Goal: Task Accomplishment & Management: Manage account settings

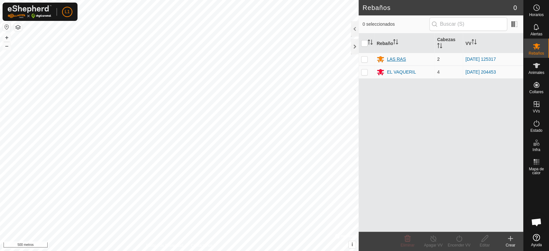
click at [401, 57] on font "LAS RAS" at bounding box center [396, 59] width 19 height 5
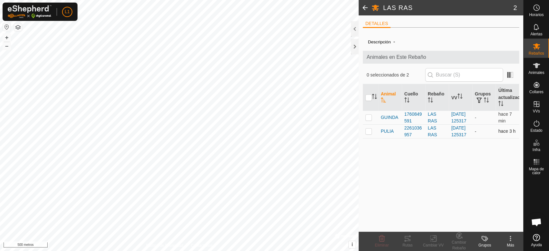
click at [367, 134] on p-checkbox at bounding box center [368, 131] width 6 height 5
click at [368, 134] on p-checkbox at bounding box center [368, 131] width 6 height 5
checkbox input "true"
click at [371, 120] on p-checkbox at bounding box center [368, 117] width 6 height 5
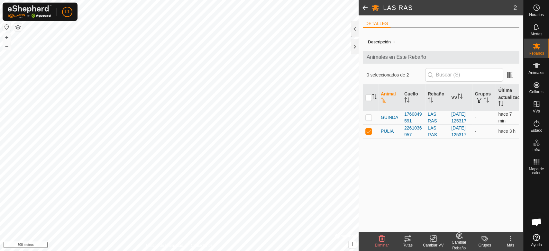
checkbox input "true"
click at [371, 120] on p-checkbox at bounding box center [368, 117] width 6 height 5
checkbox input "false"
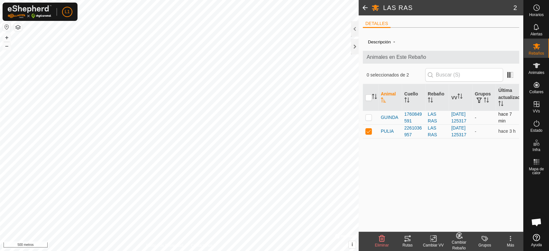
click at [367, 120] on p-checkbox at bounding box center [368, 117] width 6 height 5
checkbox input "true"
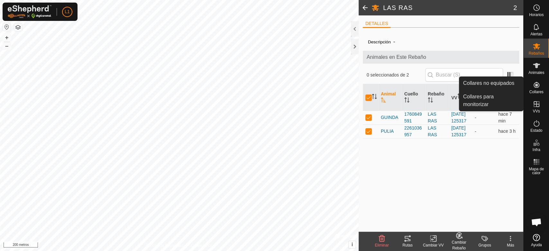
click at [536, 86] on icon at bounding box center [537, 85] width 6 height 6
click at [496, 96] on link "Collares para monitorizar" at bounding box center [491, 100] width 64 height 21
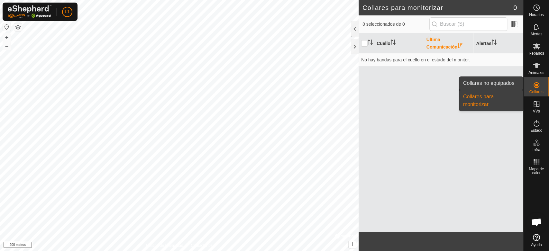
click at [505, 80] on link "Collares no equipados" at bounding box center [491, 83] width 64 height 13
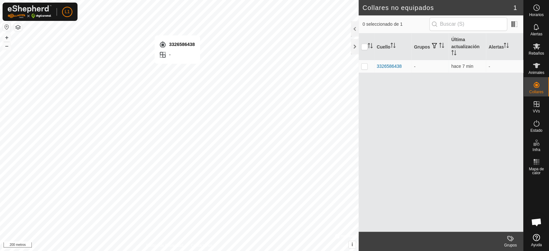
checkbox input "true"
click at [536, 66] on icon at bounding box center [536, 65] width 7 height 5
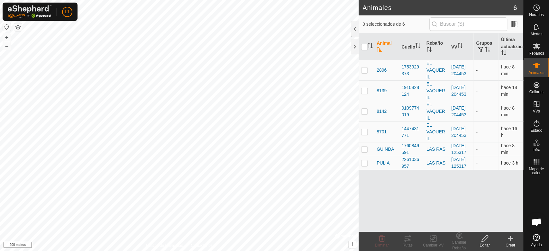
click at [381, 166] on font "PULIA" at bounding box center [383, 163] width 13 height 5
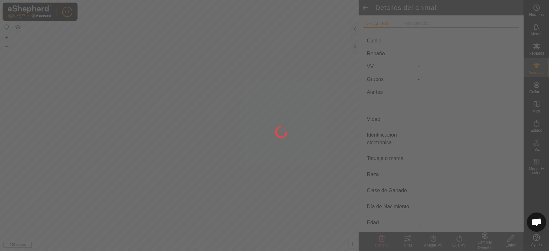
type input "PULIA"
type input "-"
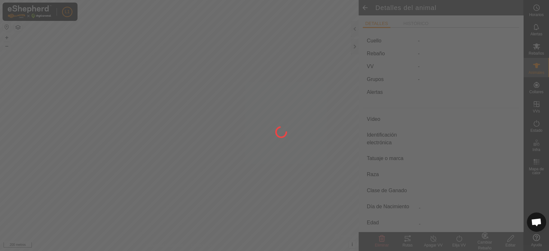
type input "0 kg"
type input "-"
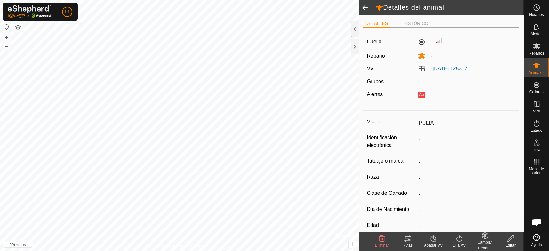
click at [361, 6] on span at bounding box center [365, 7] width 13 height 15
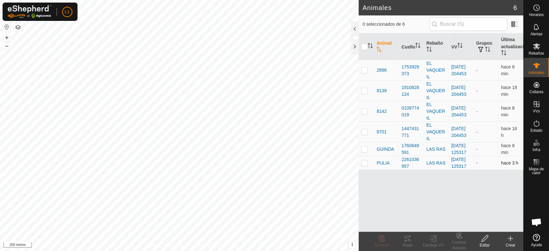
click at [365, 166] on p-checkbox at bounding box center [364, 163] width 6 height 5
click at [362, 166] on p-checkbox at bounding box center [364, 163] width 6 height 5
click at [363, 166] on p-checkbox at bounding box center [364, 163] width 6 height 5
checkbox input "true"
click at [380, 241] on icon at bounding box center [382, 239] width 8 height 8
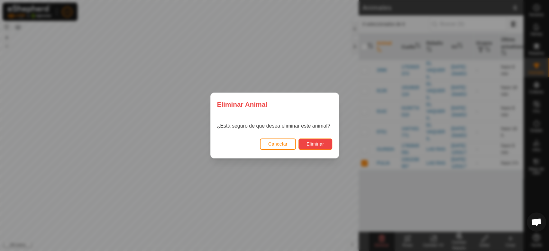
click at [314, 147] on button "Eliminar" at bounding box center [316, 144] width 34 height 11
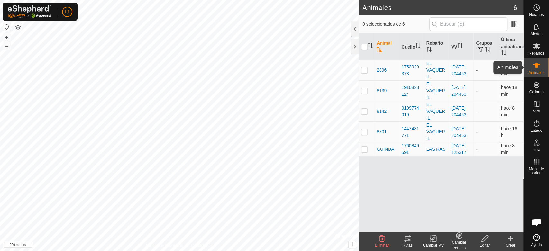
click at [534, 70] on font "Animales" at bounding box center [537, 72] width 16 height 5
click at [511, 239] on icon at bounding box center [510, 239] width 5 height 0
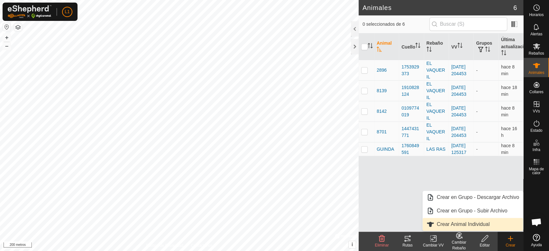
click at [471, 224] on link "Crear Animal Individual" at bounding box center [473, 224] width 100 height 13
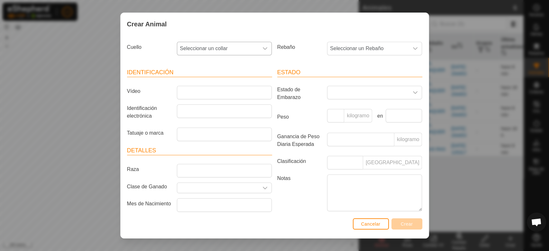
click at [216, 50] on font "Seleccionar un collar" at bounding box center [204, 48] width 48 height 5
click at [203, 95] on li "2261036957" at bounding box center [224, 95] width 93 height 13
click at [196, 94] on input "Vídeo" at bounding box center [224, 93] width 95 height 14
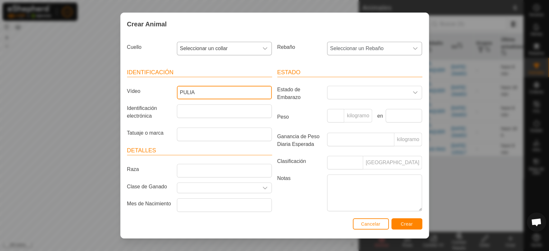
type input "PULIA"
click at [369, 52] on span "Seleccionar un Rebaño" at bounding box center [367, 48] width 81 height 13
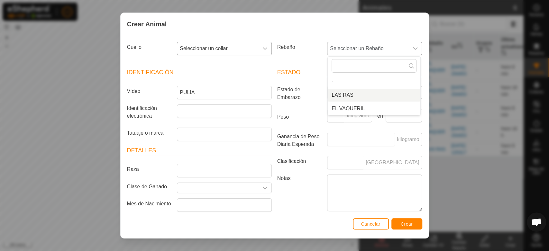
click at [337, 94] on font "LAS RAS" at bounding box center [343, 94] width 22 height 5
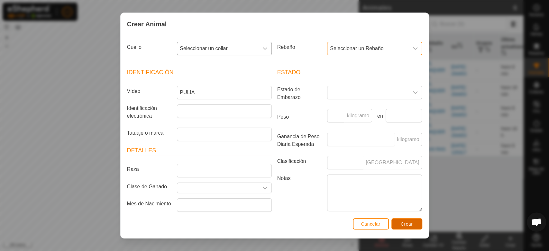
click at [406, 226] on font "Crear" at bounding box center [407, 224] width 12 height 5
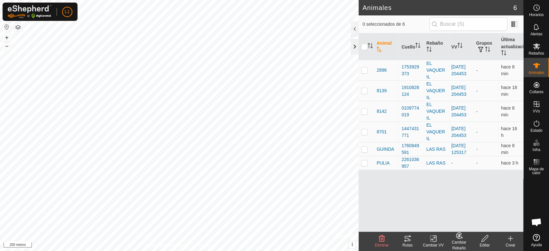
click at [357, 47] on div at bounding box center [355, 46] width 8 height 15
click at [365, 151] on p-checkbox at bounding box center [364, 148] width 6 height 5
checkbox input "true"
click at [364, 165] on p-checkbox at bounding box center [364, 162] width 6 height 5
checkbox input "true"
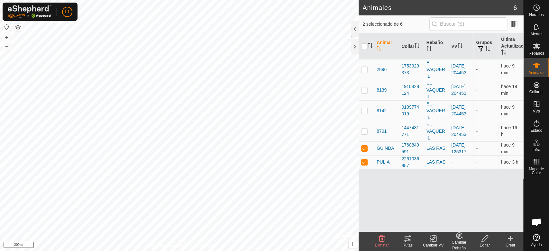
click at [176, 251] on html "L1 Horarios Alertas Rebaños Animales Collares VVs Estado Infra Mapa de Calor Ay…" at bounding box center [274, 125] width 549 height 251
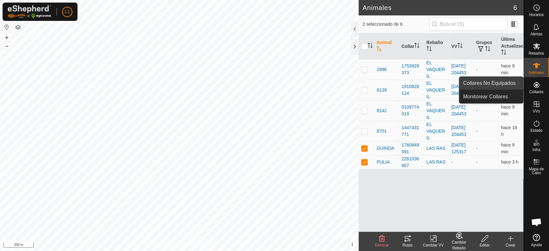
click at [490, 87] on link "Collares No Equipados" at bounding box center [491, 83] width 64 height 13
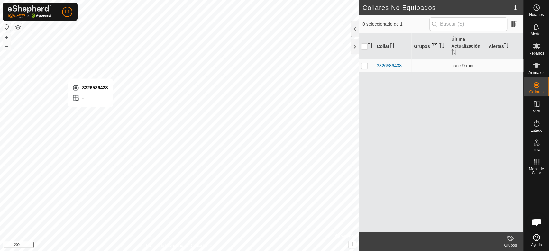
checkbox input "true"
click at [373, 0] on html "L1 Horarios Alertas Rebaños Animales Collares VVs Estado Infra Mapa de Calor Ay…" at bounding box center [274, 125] width 549 height 251
click at [541, 68] on es-animals-svg-icon at bounding box center [537, 65] width 12 height 10
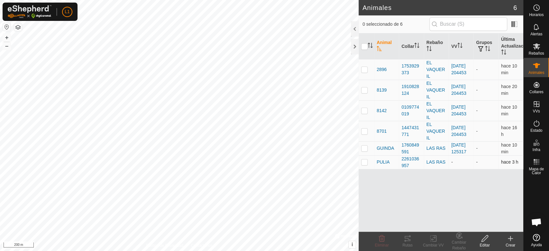
click at [364, 165] on p-checkbox at bounding box center [364, 162] width 6 height 5
checkbox input "true"
click at [383, 239] on icon at bounding box center [382, 239] width 8 height 8
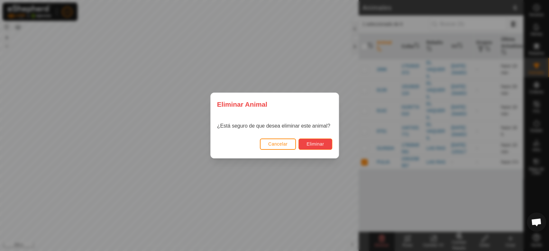
click at [312, 145] on span "Eliminar" at bounding box center [316, 144] width 18 height 5
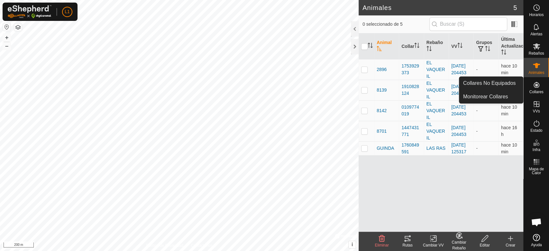
click at [537, 85] on icon at bounding box center [537, 85] width 6 height 6
click at [503, 82] on link "Collares No Equipados" at bounding box center [491, 83] width 64 height 13
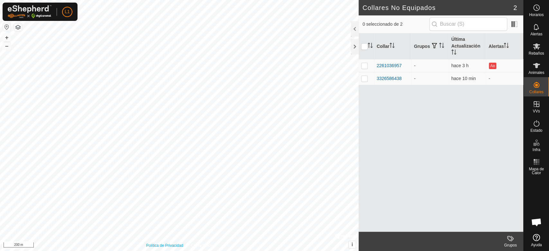
click at [144, 251] on html "L1 Horarios Alertas Rebaños Animales Collares VVs Estado Infra Mapa de Calor Ay…" at bounding box center [274, 125] width 549 height 251
click at [533, 65] on icon at bounding box center [536, 65] width 7 height 5
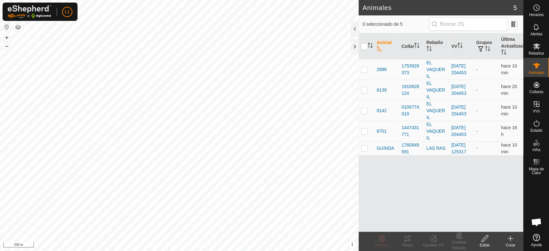
click at [511, 236] on icon at bounding box center [511, 238] width 0 height 5
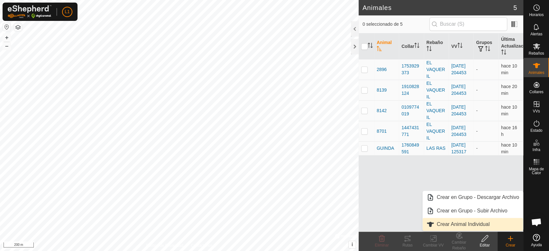
click at [488, 224] on link "Crear Animal Individual" at bounding box center [473, 224] width 100 height 13
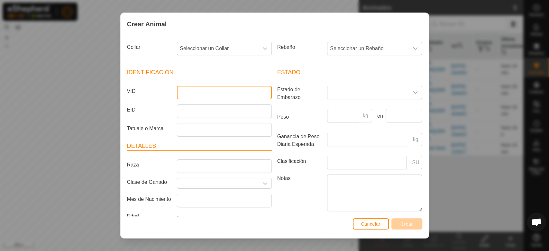
click at [209, 89] on input "VID" at bounding box center [224, 93] width 95 height 14
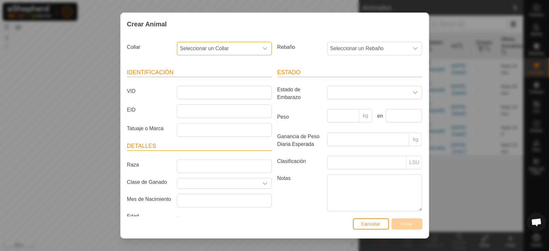
click at [213, 45] on span "Seleccionar un Collar" at bounding box center [217, 48] width 81 height 13
click at [198, 106] on li "3326586438" at bounding box center [224, 108] width 93 height 13
click at [188, 92] on input "VID" at bounding box center [224, 93] width 95 height 14
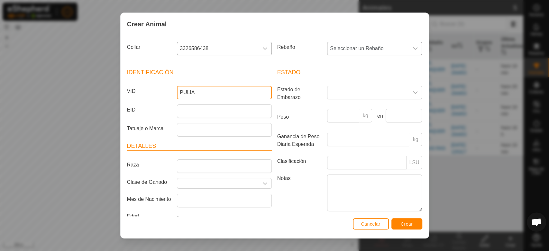
type input "PULIA"
click at [365, 46] on span "Seleccionar un Rebaño" at bounding box center [367, 48] width 81 height 13
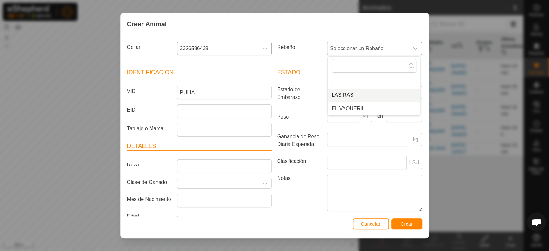
click at [338, 92] on li "LAS RAS" at bounding box center [374, 95] width 93 height 13
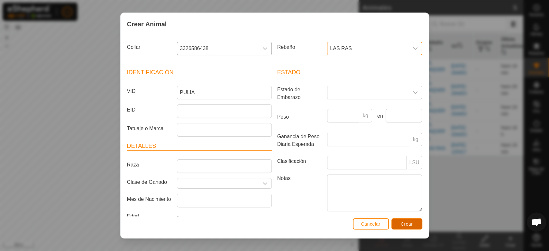
click at [407, 225] on span "Crear" at bounding box center [407, 224] width 12 height 5
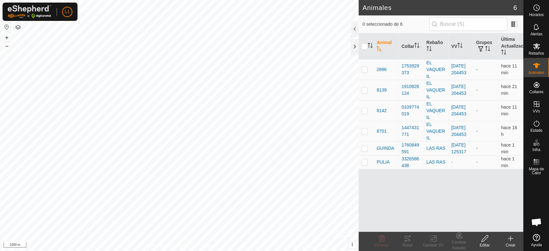
click at [59, 11] on div "L1 Horarios Alertas Rebaños Animales Collares VVs Estado Infra Mapa de Calor Ay…" at bounding box center [274, 125] width 549 height 251
click at [511, 241] on icon at bounding box center [511, 238] width 0 height 5
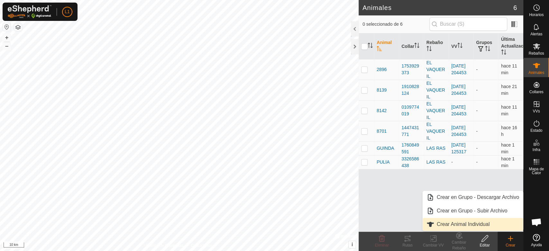
click at [455, 225] on link "Crear Animal Individual" at bounding box center [473, 224] width 100 height 13
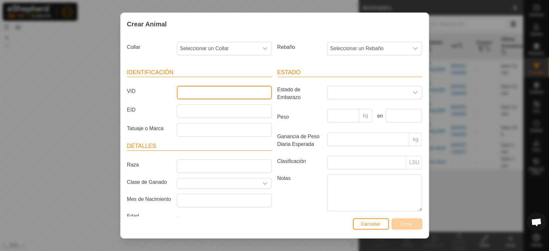
click at [228, 97] on input "VID" at bounding box center [224, 93] width 95 height 14
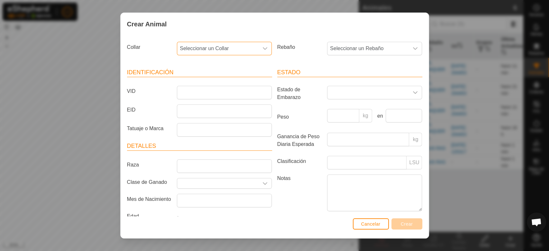
click at [244, 42] on span "Seleccionar un Collar" at bounding box center [217, 48] width 81 height 13
click at [200, 93] on li "2261036957" at bounding box center [224, 95] width 93 height 13
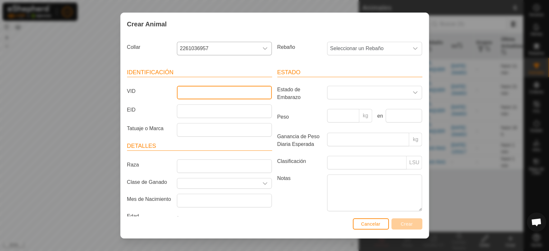
click at [198, 94] on input "VID" at bounding box center [224, 93] width 95 height 14
type input "CAS"
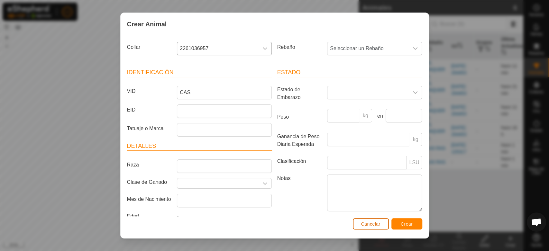
click at [373, 226] on span "Cancelar" at bounding box center [370, 224] width 19 height 5
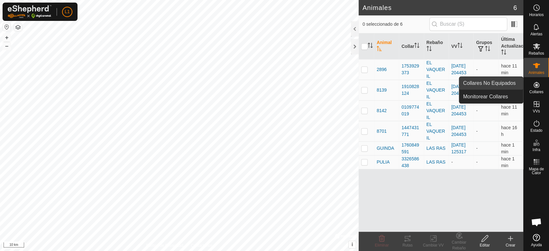
click at [483, 85] on link "Collares No Equipados" at bounding box center [491, 83] width 64 height 13
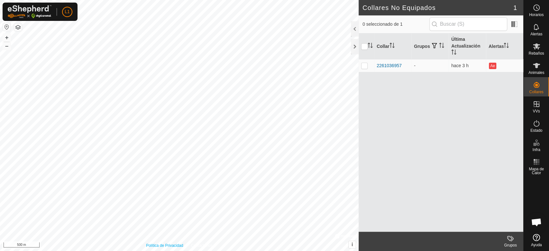
click at [148, 243] on div "Política de Privacidad Contáctenos PULIA 3326586438 LAS RAS - + – ⇧ i © Mapbox …" at bounding box center [179, 125] width 359 height 251
click at [534, 67] on icon at bounding box center [537, 66] width 8 height 8
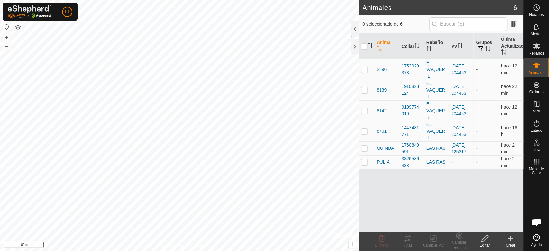
click at [506, 243] on div "Crear" at bounding box center [511, 246] width 26 height 6
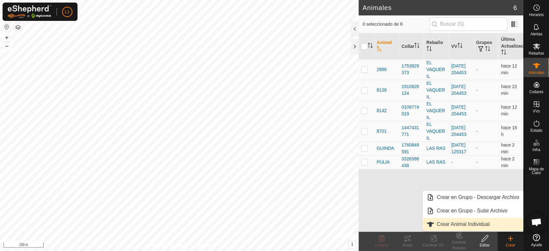
click at [476, 224] on link "Crear Animal Individual" at bounding box center [473, 224] width 100 height 13
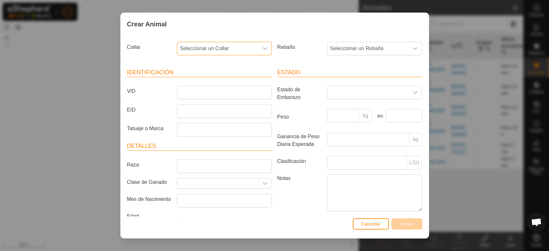
click at [209, 44] on span "Seleccionar un Collar" at bounding box center [217, 48] width 81 height 13
click at [204, 95] on li "2261036957" at bounding box center [224, 95] width 93 height 13
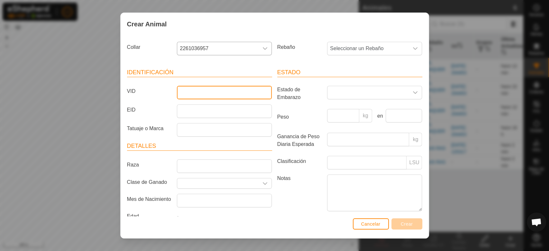
click at [204, 95] on input "VID" at bounding box center [224, 93] width 95 height 14
type input "CASTELLANA"
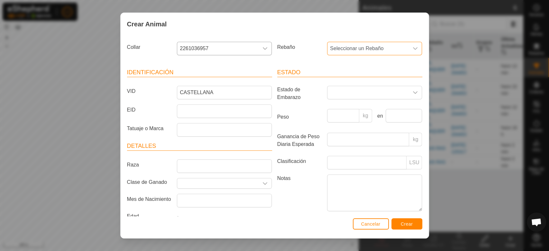
click at [340, 51] on span "Seleccionar un Rebaño" at bounding box center [367, 48] width 81 height 13
click at [405, 222] on span "Crear" at bounding box center [407, 224] width 12 height 5
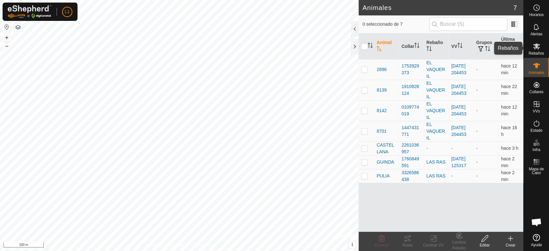
click at [541, 46] on es-mob-svg-icon at bounding box center [537, 46] width 12 height 10
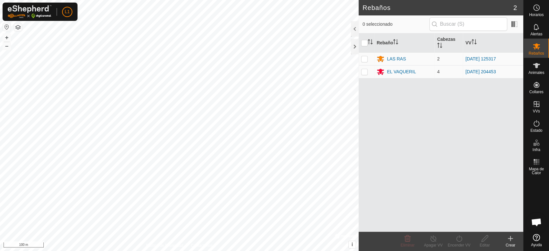
click at [512, 241] on icon at bounding box center [511, 239] width 8 height 8
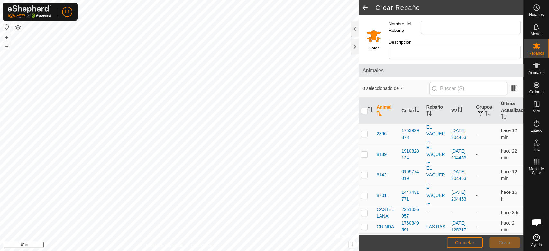
click at [319, 0] on html "L1 Horarios Alertas Rebaños Animales Collares VVs Estado Infra Mapa de Calor Ay…" at bounding box center [274, 125] width 549 height 251
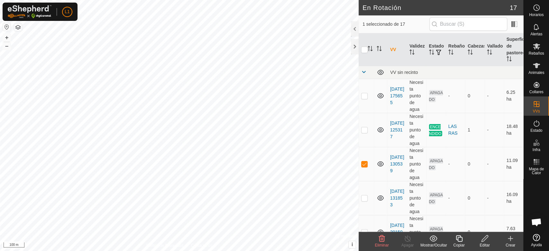
click at [511, 244] on div "Crear" at bounding box center [511, 246] width 26 height 6
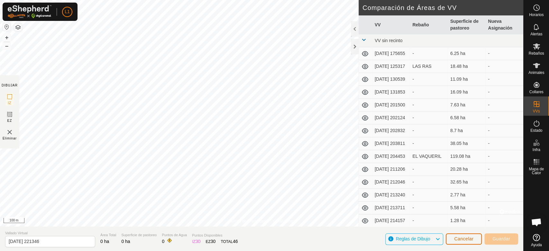
click at [476, 244] on button "Cancelar" at bounding box center [464, 239] width 36 height 11
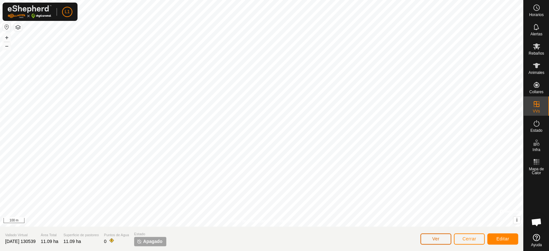
click at [435, 239] on span "Ver" at bounding box center [435, 238] width 7 height 5
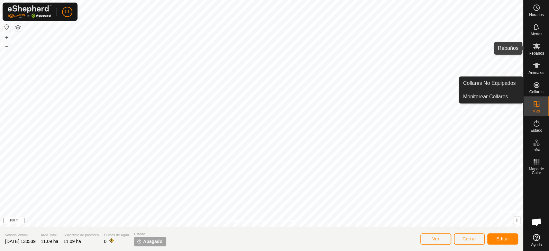
click at [537, 50] on icon at bounding box center [537, 46] width 8 height 8
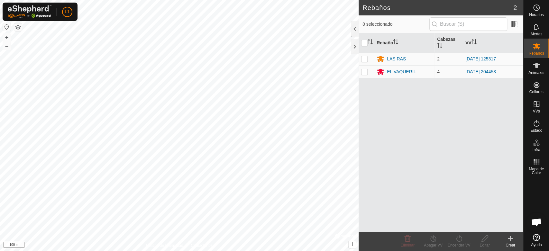
click at [511, 241] on icon at bounding box center [511, 238] width 0 height 5
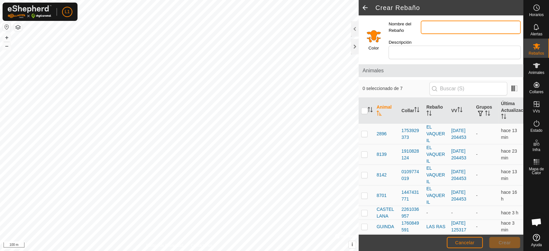
click at [428, 25] on input "Nombre del Rebaño" at bounding box center [471, 28] width 100 height 14
type input "ZUMBANDO"
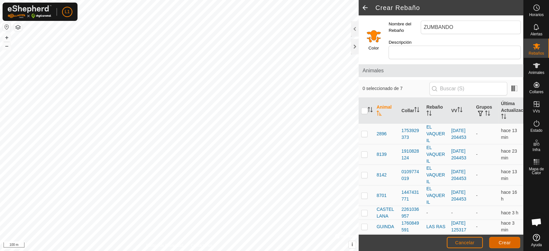
click at [505, 244] on span "Crear" at bounding box center [505, 242] width 12 height 5
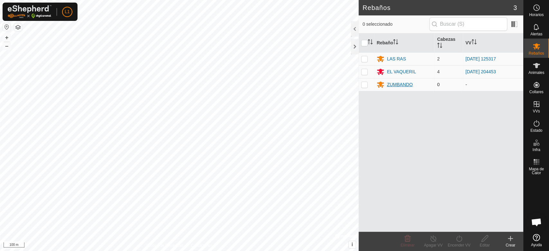
click at [381, 83] on icon at bounding box center [380, 85] width 7 height 6
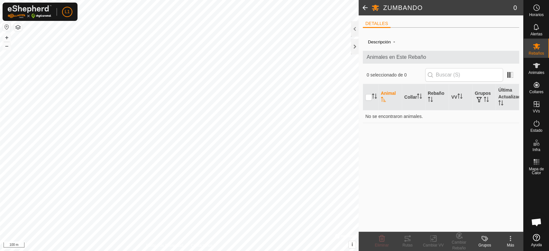
click at [364, 6] on span at bounding box center [365, 7] width 13 height 15
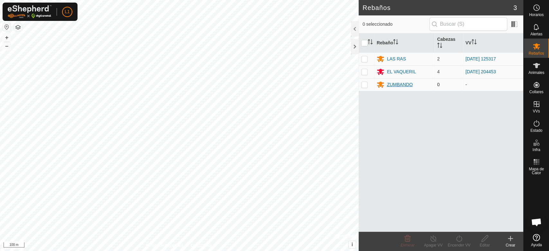
click at [403, 83] on div "ZUMBANDO" at bounding box center [400, 84] width 26 height 7
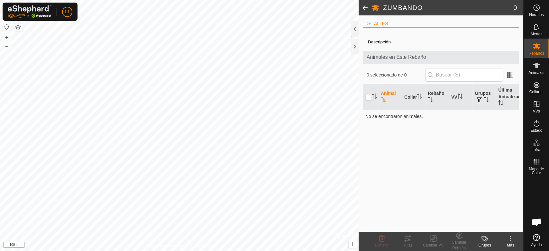
click at [365, 9] on span at bounding box center [365, 7] width 13 height 15
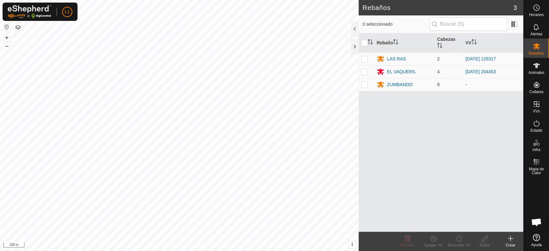
click at [365, 84] on p-checkbox at bounding box center [364, 84] width 6 height 5
checkbox input "true"
click at [484, 240] on icon at bounding box center [485, 239] width 8 height 8
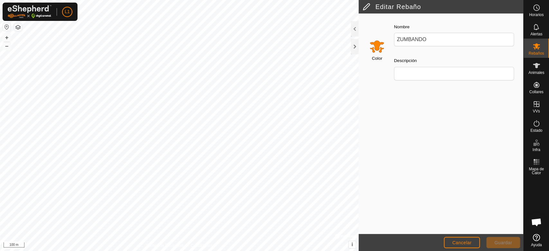
click at [376, 44] on input "Select a color" at bounding box center [376, 46] width 15 height 15
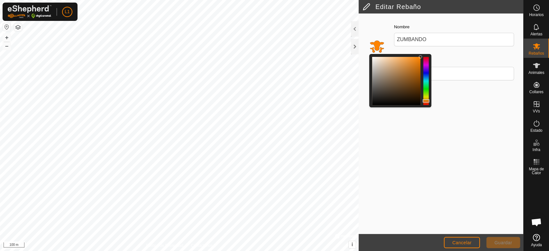
click at [427, 73] on div at bounding box center [425, 81] width 5 height 48
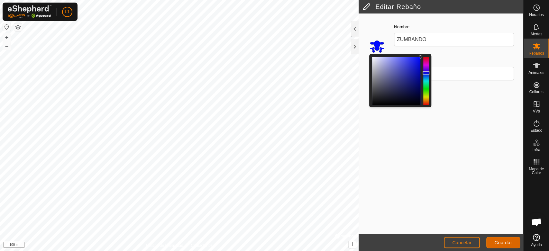
click at [510, 244] on span "Guardar" at bounding box center [503, 242] width 18 height 5
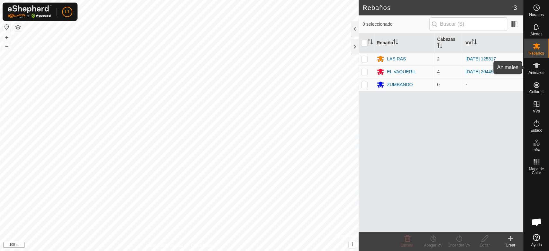
click at [532, 69] on es-animals-svg-icon at bounding box center [537, 65] width 12 height 10
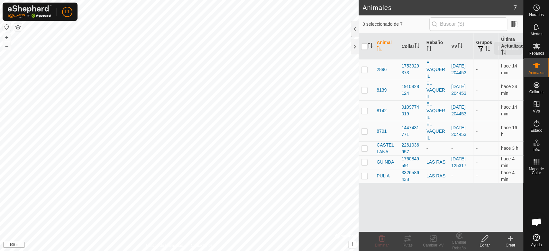
click at [539, 43] on icon at bounding box center [537, 46] width 8 height 8
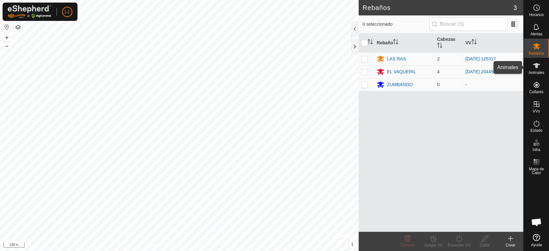
click at [533, 70] on es-animals-svg-icon at bounding box center [537, 65] width 12 height 10
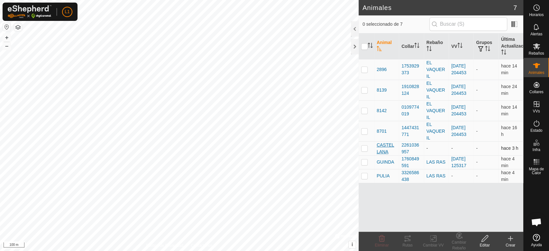
click at [386, 147] on span "CASTELLANA" at bounding box center [387, 149] width 20 height 14
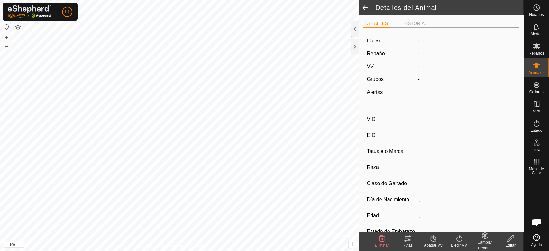
type input "CASTELLANA"
type input "-"
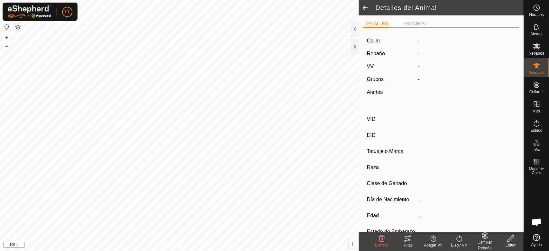
type input "0 kg"
type input "-"
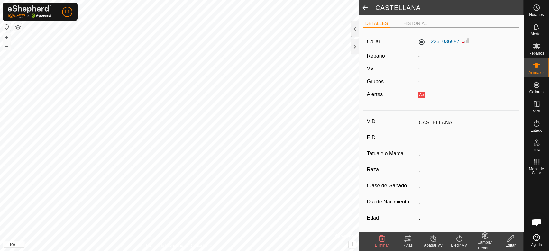
click at [485, 240] on div "Cambiar Rebaño" at bounding box center [485, 246] width 26 height 12
click at [499, 210] on link "[PERSON_NAME]..." at bounding box center [504, 211] width 65 height 13
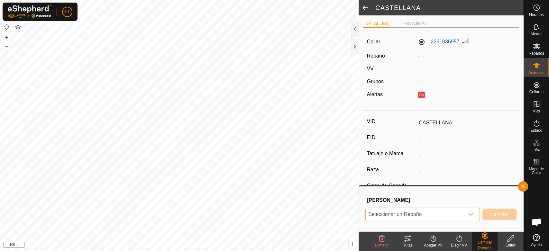
click at [440, 212] on span "Seleccionar un Rebaño" at bounding box center [415, 214] width 98 height 13
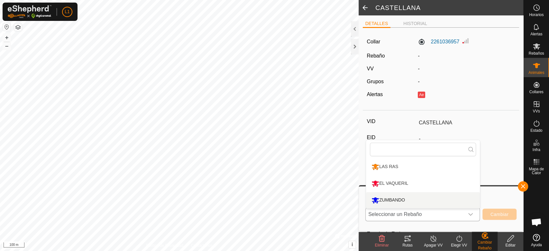
click at [388, 200] on li "ZUMBANDO" at bounding box center [423, 200] width 114 height 16
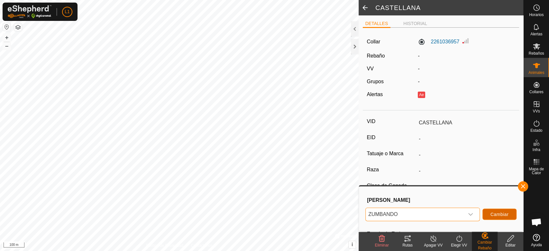
click at [503, 216] on span "Cambiar" at bounding box center [500, 214] width 18 height 5
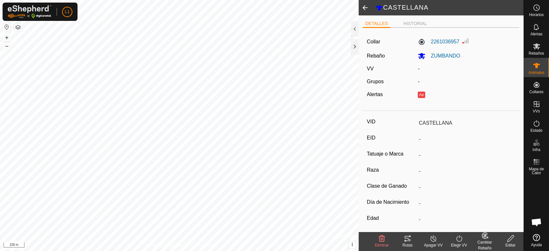
click at [363, 9] on span at bounding box center [365, 7] width 13 height 15
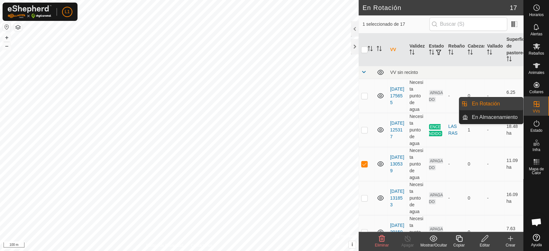
click at [537, 102] on icon at bounding box center [537, 104] width 8 height 8
click at [490, 104] on link "En Rotación" at bounding box center [495, 103] width 55 height 13
click at [486, 119] on link "En Almacenamiento" at bounding box center [495, 117] width 55 height 13
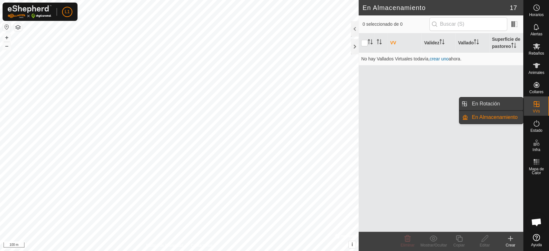
click at [483, 103] on link "En Rotación" at bounding box center [495, 103] width 55 height 13
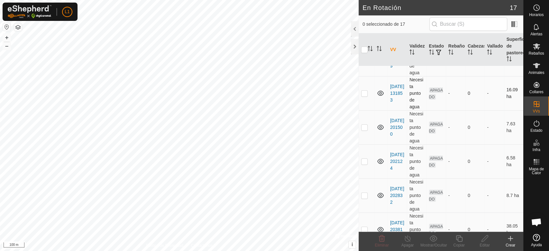
scroll to position [107, 0]
checkbox input "true"
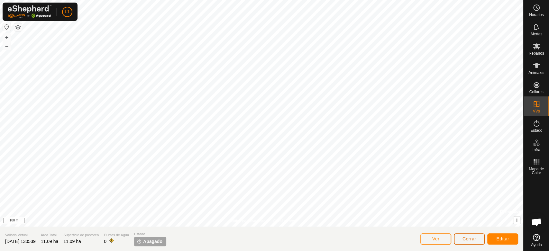
click at [464, 242] on button "Cerrar" at bounding box center [469, 239] width 31 height 11
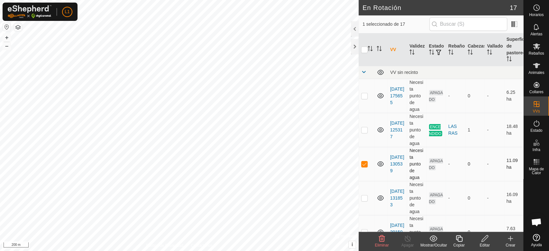
click at [365, 164] on p-checkbox at bounding box center [364, 163] width 6 height 5
checkbox input "false"
click at [398, 162] on link "[DATE] 130539" at bounding box center [397, 164] width 14 height 19
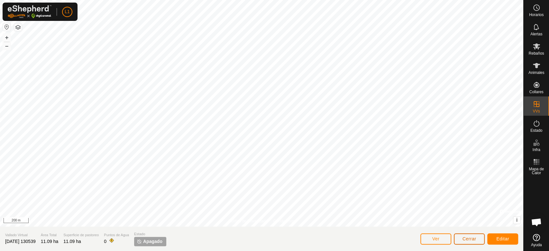
click at [468, 239] on span "Cerrar" at bounding box center [470, 238] width 14 height 5
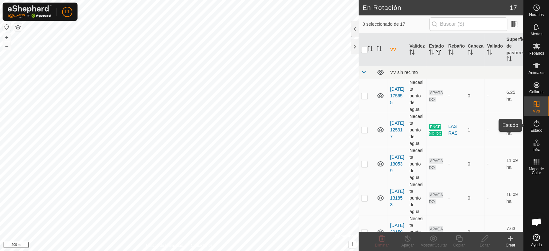
click at [535, 125] on icon at bounding box center [537, 124] width 8 height 8
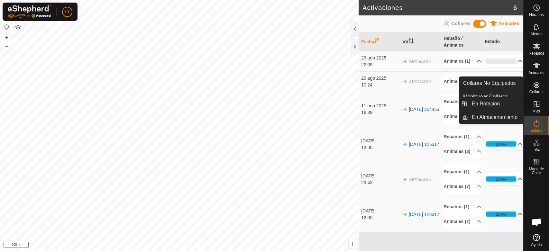
click at [536, 106] on icon at bounding box center [537, 104] width 6 height 6
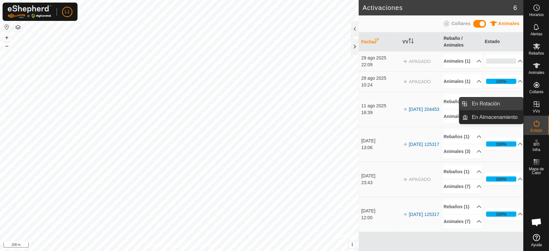
click at [476, 109] on link "En Rotación" at bounding box center [495, 103] width 55 height 13
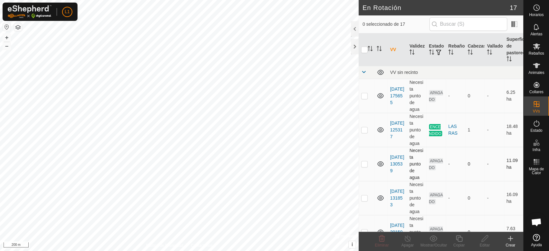
click at [366, 163] on p-checkbox at bounding box center [364, 163] width 6 height 5
click at [437, 244] on div "Mostrar/Ocultar" at bounding box center [433, 246] width 26 height 6
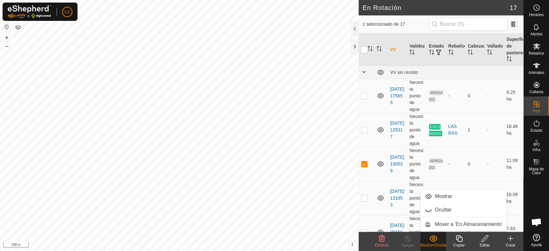
click at [437, 244] on div "Mostrar/Ocultar" at bounding box center [433, 246] width 26 height 6
click at [362, 165] on p-checkbox at bounding box center [364, 163] width 6 height 5
checkbox input "false"
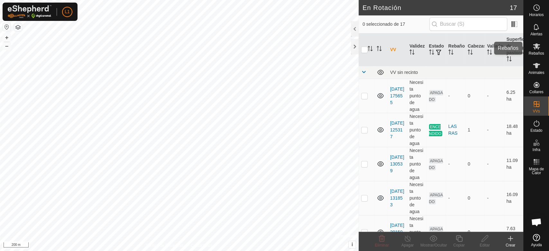
click at [537, 51] on es-mob-svg-icon at bounding box center [537, 46] width 12 height 10
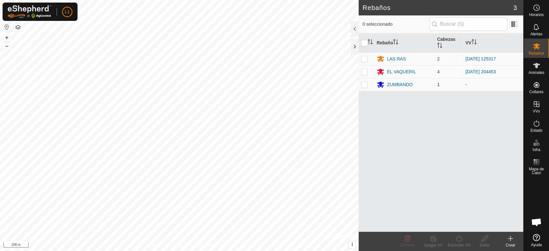
click at [364, 85] on p-checkbox at bounding box center [364, 84] width 6 height 5
checkbox input "true"
click at [462, 240] on turn-on-svg-icon at bounding box center [459, 239] width 26 height 8
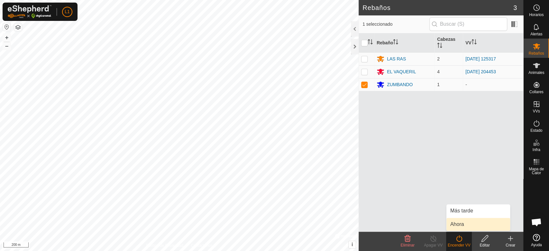
click at [463, 226] on link "Ahora" at bounding box center [479, 224] width 64 height 13
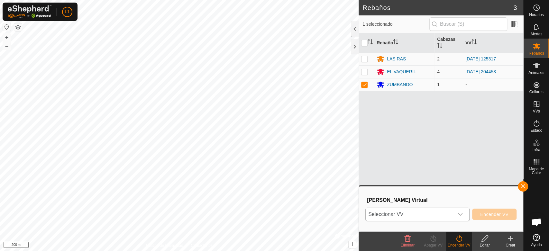
click at [462, 214] on icon "dropdown trigger" at bounding box center [460, 214] width 5 height 5
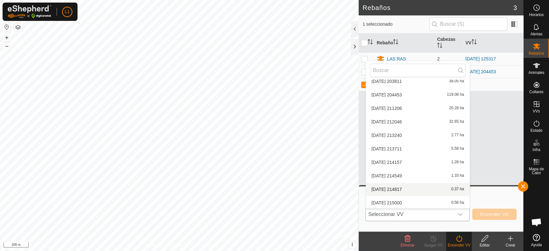
scroll to position [115, 0]
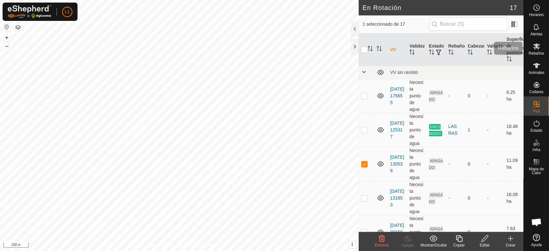
click at [535, 53] on span "Rebaños" at bounding box center [536, 53] width 15 height 4
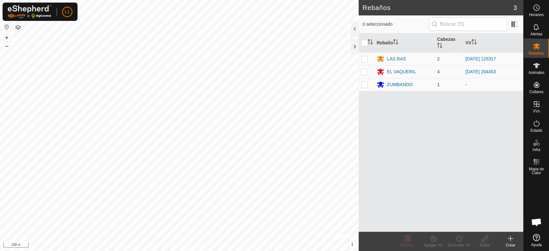
click at [366, 83] on p-checkbox at bounding box center [364, 84] width 6 height 5
checkbox input "true"
click at [462, 239] on turn-on-svg-icon at bounding box center [459, 239] width 26 height 8
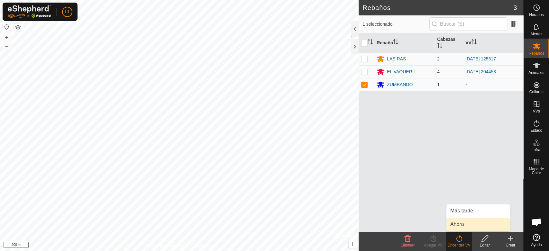
click at [461, 226] on link "Ahora" at bounding box center [479, 224] width 64 height 13
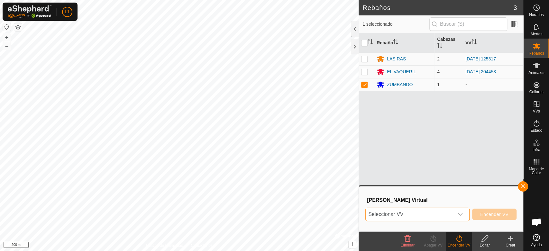
click at [436, 210] on span "Seleccionar VV" at bounding box center [410, 214] width 88 height 13
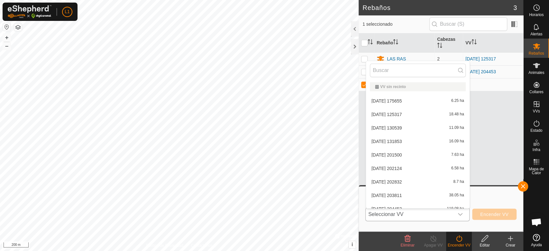
click at [395, 128] on span "[DATE] 130539" at bounding box center [387, 128] width 31 height 5
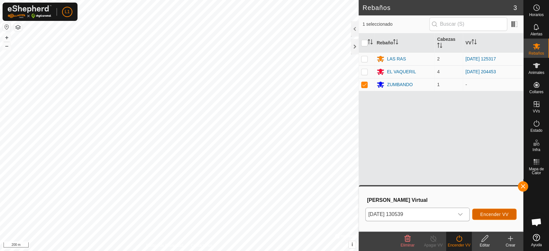
click at [489, 217] on button "Encender VV" at bounding box center [494, 214] width 44 height 11
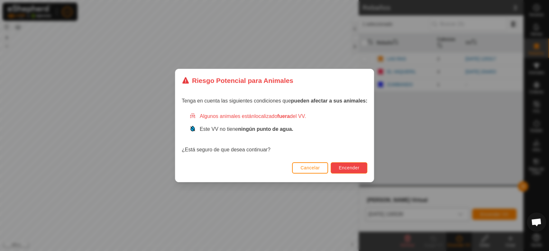
click at [348, 167] on span "Encender" at bounding box center [349, 167] width 21 height 5
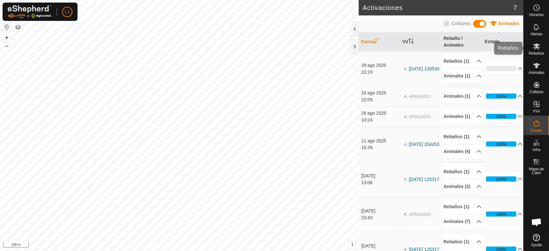
click at [536, 49] on icon at bounding box center [537, 46] width 8 height 8
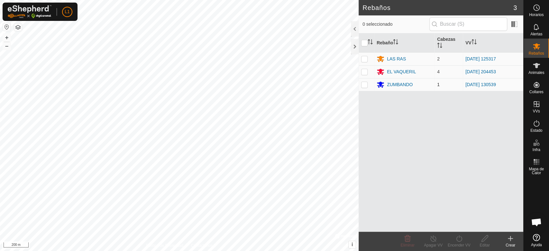
click at [364, 86] on p-checkbox at bounding box center [364, 84] width 6 height 5
checkbox input "true"
click at [435, 241] on line at bounding box center [433, 238] width 5 height 5
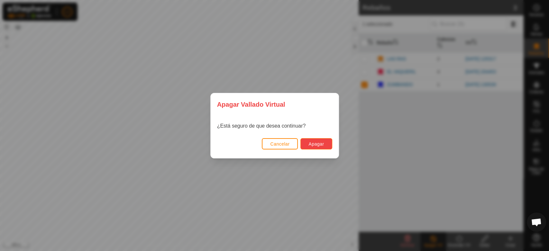
click at [319, 144] on span "Apagar" at bounding box center [316, 144] width 15 height 5
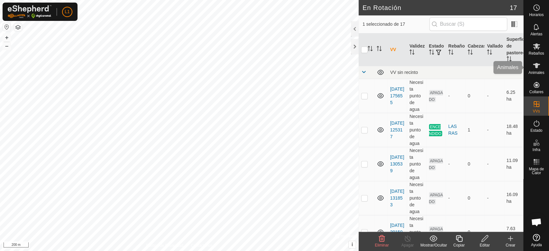
click at [532, 66] on es-animals-svg-icon at bounding box center [537, 65] width 12 height 10
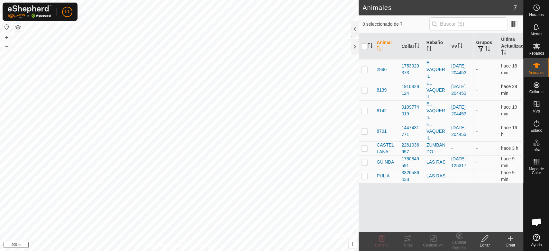
click at [363, 90] on p-checkbox at bounding box center [364, 90] width 6 height 5
checkbox input "true"
click at [409, 244] on div "Rutas" at bounding box center [408, 246] width 26 height 6
